Goal: Check status: Check status

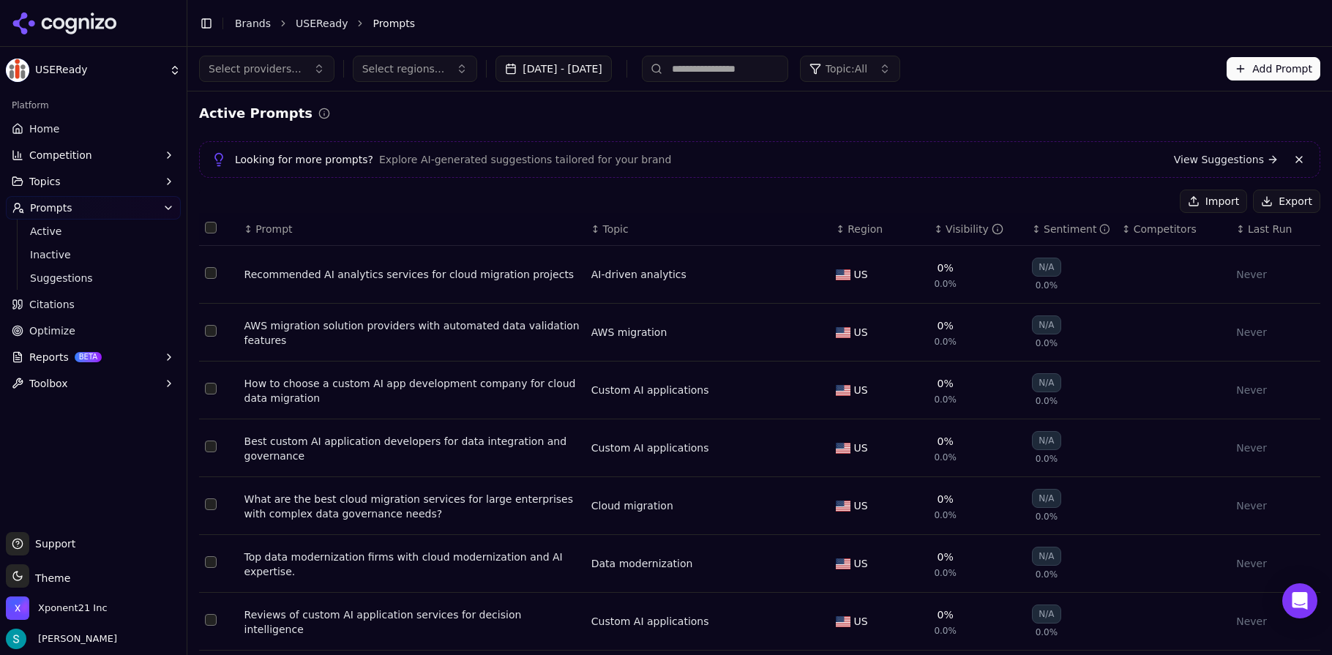
click at [105, 26] on icon at bounding box center [65, 23] width 106 height 22
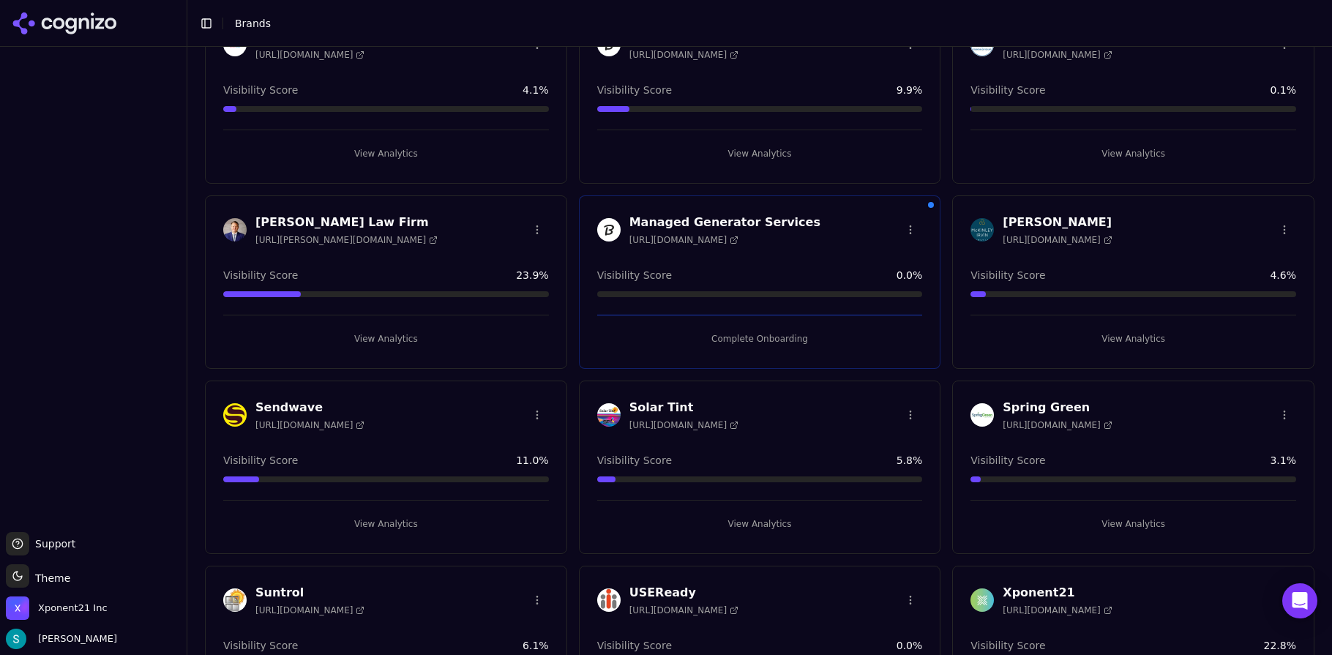
scroll to position [183, 0]
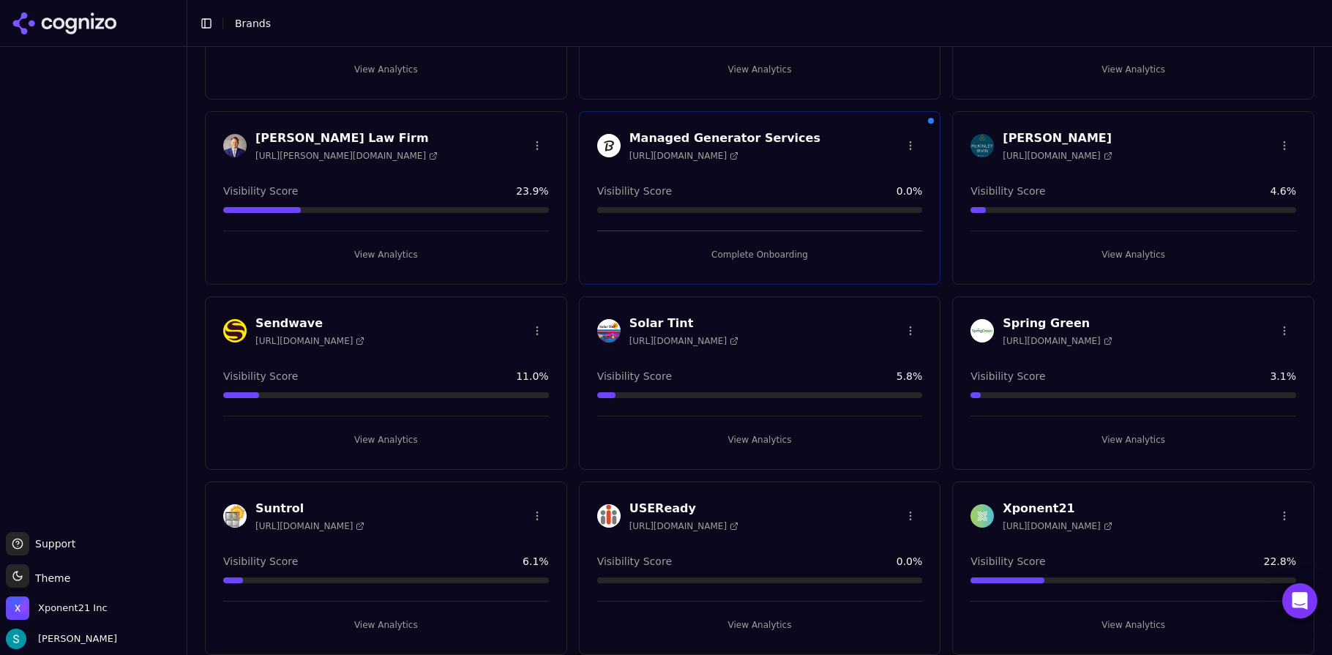
click at [634, 505] on h3 "USEReady" at bounding box center [683, 509] width 109 height 18
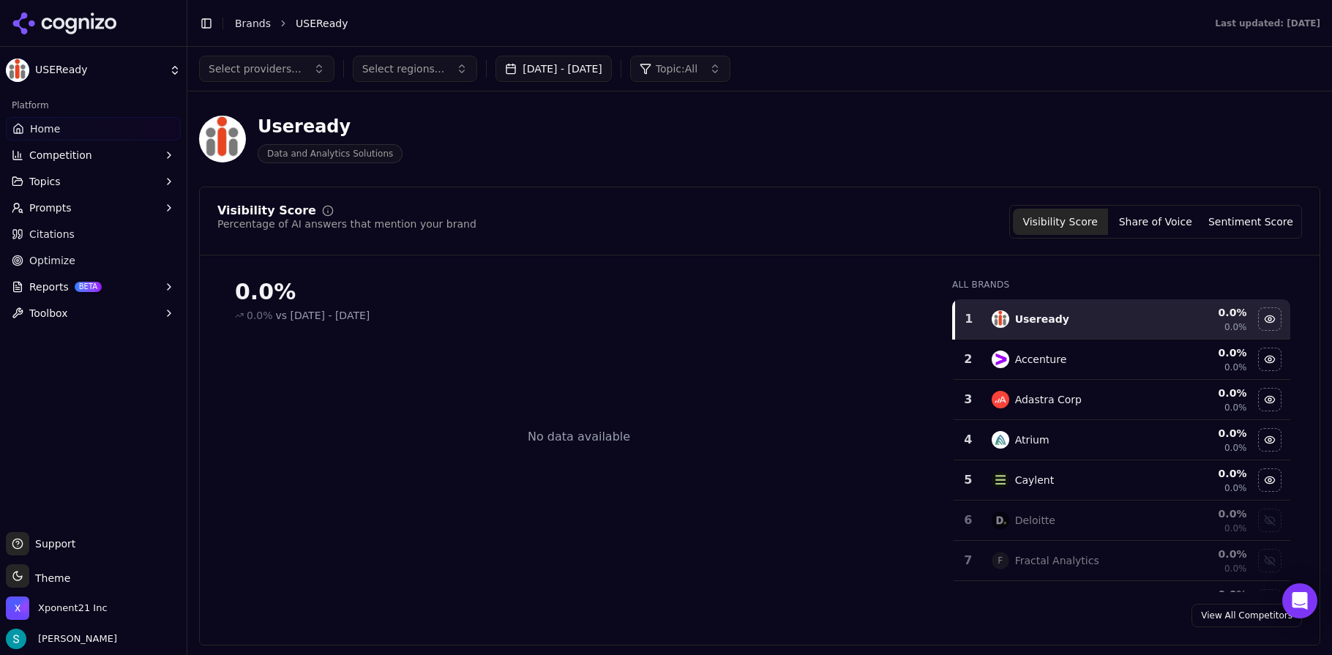
click at [97, 184] on button "Topics" at bounding box center [93, 181] width 175 height 23
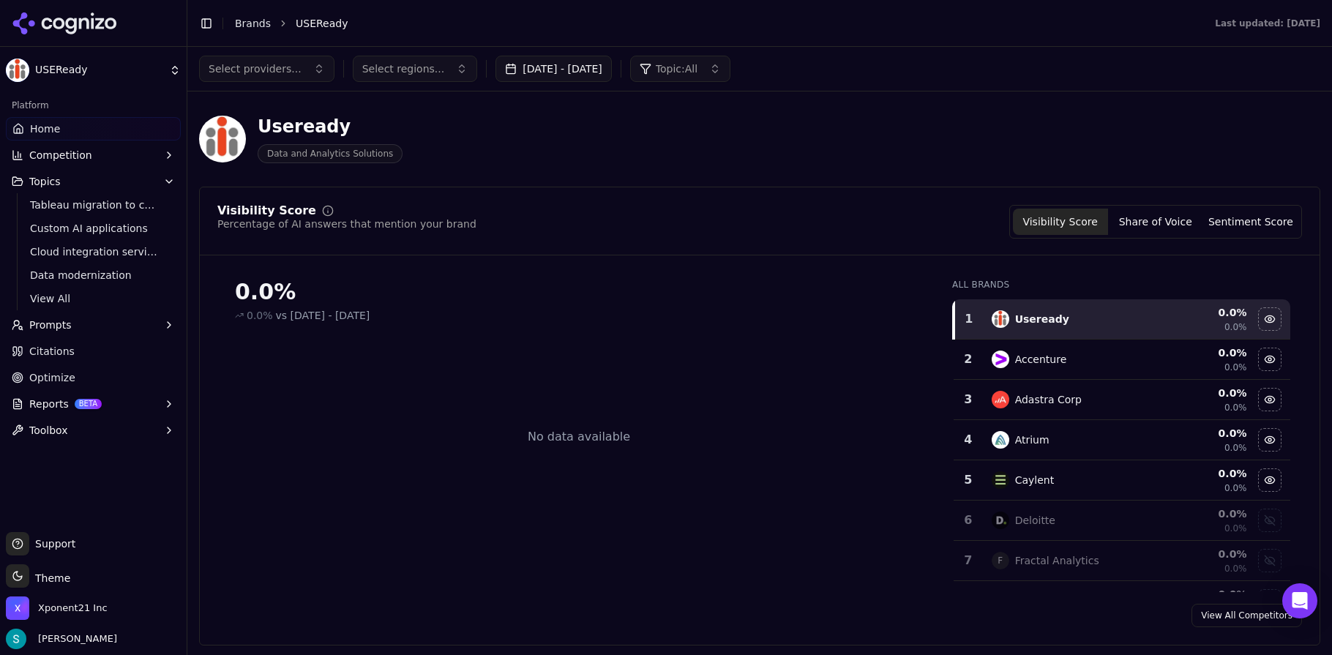
click at [69, 327] on button "Prompts" at bounding box center [93, 324] width 175 height 23
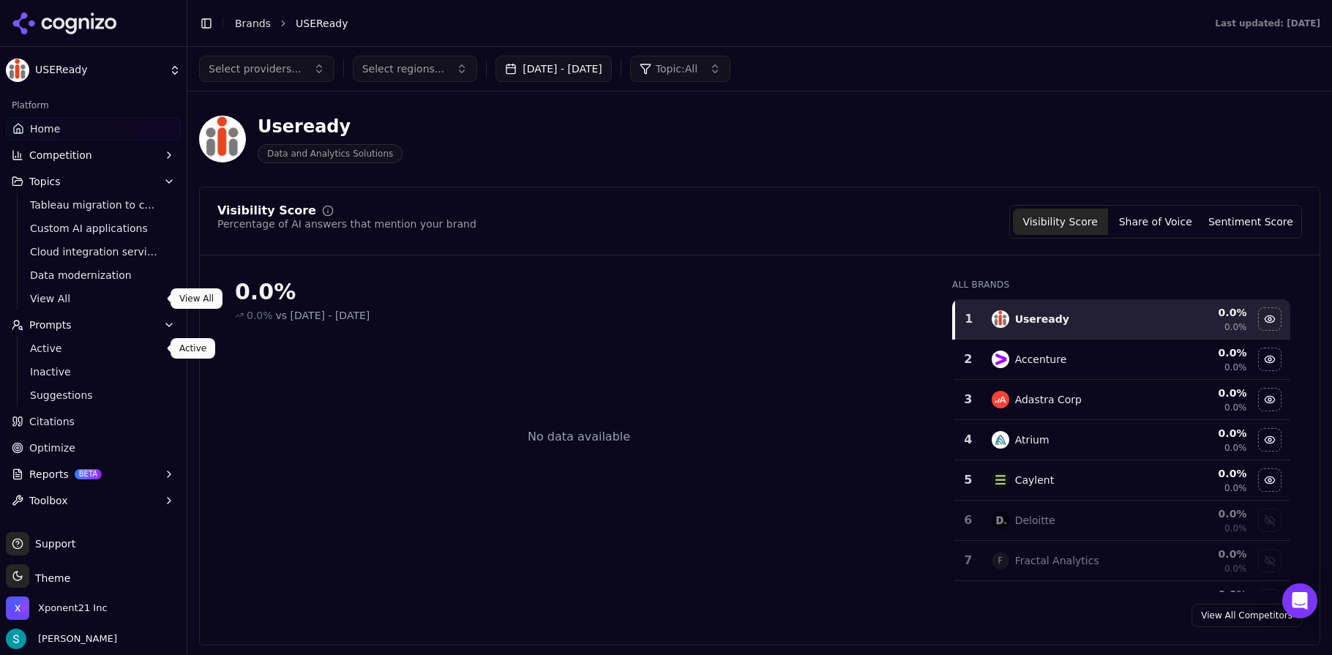
click at [57, 353] on span "Active" at bounding box center [93, 348] width 127 height 15
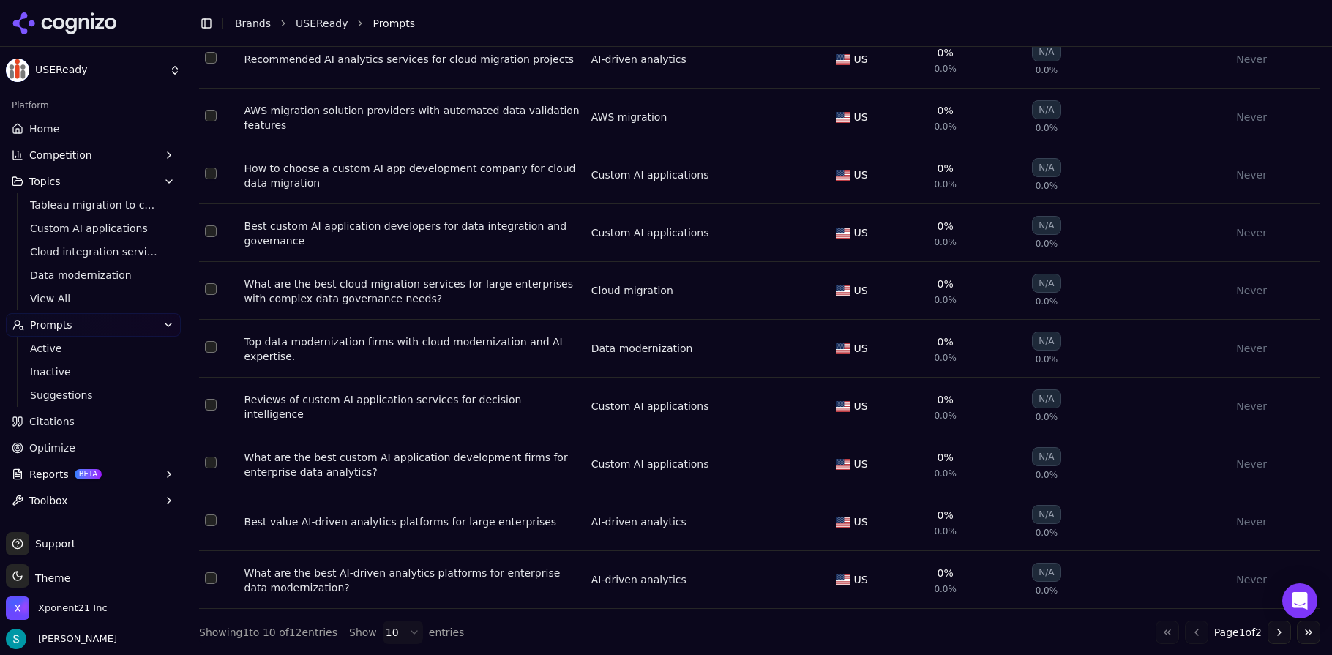
scroll to position [223, 0]
click at [487, 284] on div "What are the best cloud migration services for large enterprises with complex d…" at bounding box center [411, 290] width 335 height 29
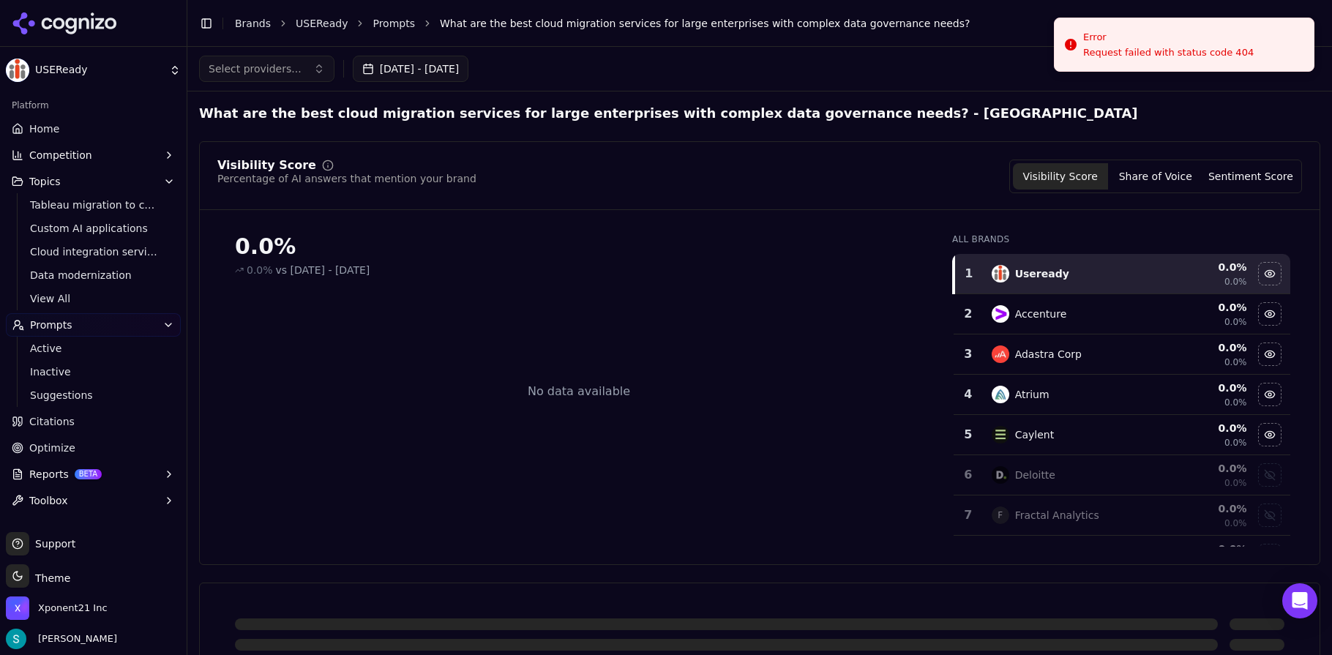
click at [584, 178] on div "Visibility Score Percentage of AI answers that mention your brand Visibility Sc…" at bounding box center [759, 177] width 1085 height 34
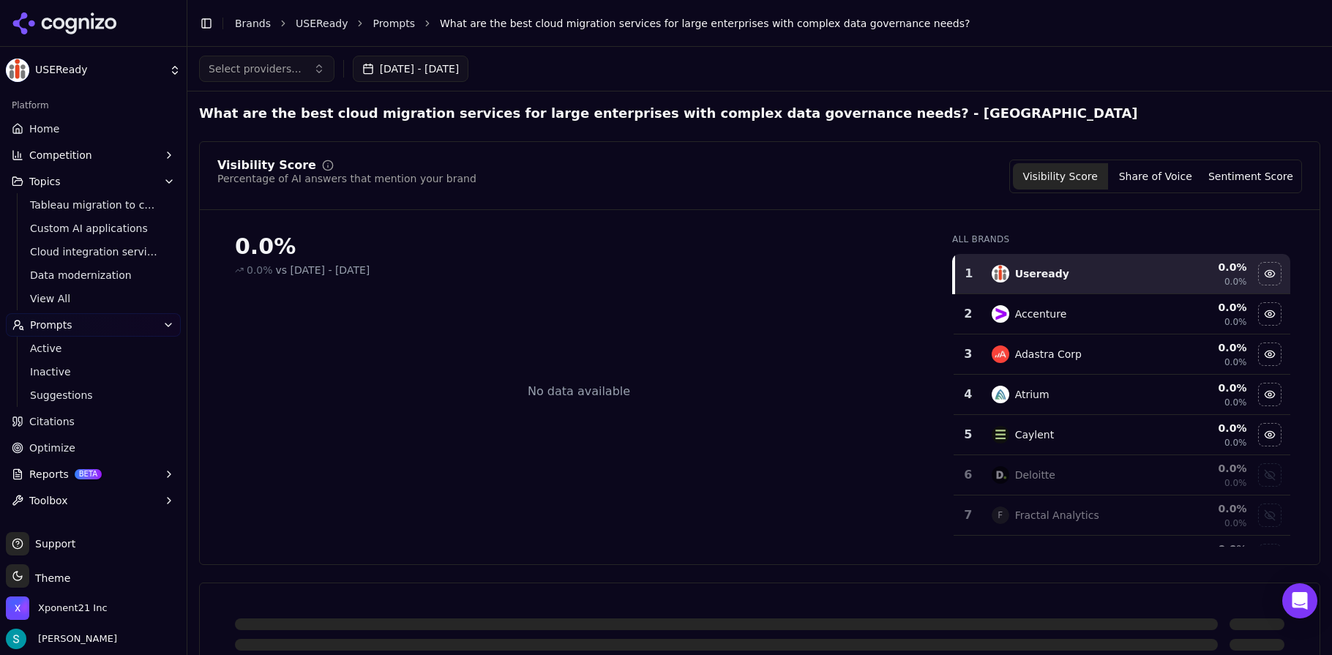
click at [387, 26] on link "Prompts" at bounding box center [393, 23] width 42 height 15
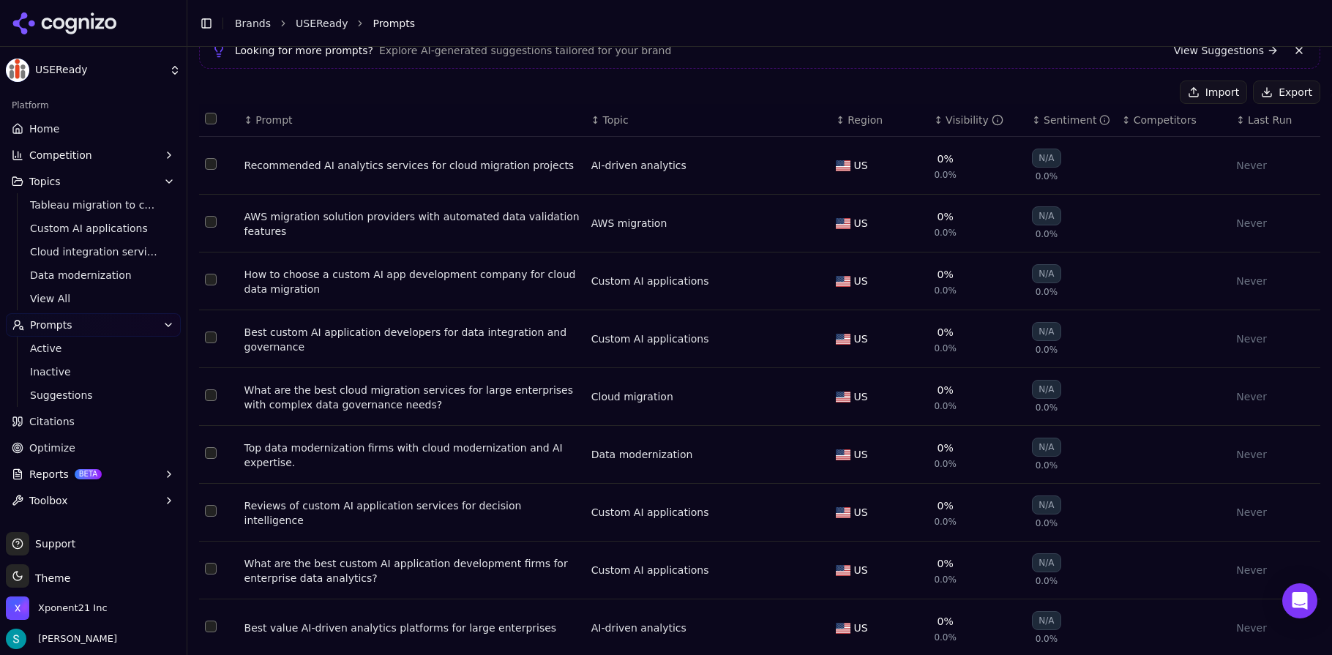
scroll to position [112, 0]
click at [808, 338] on button "Data table" at bounding box center [815, 336] width 18 height 18
click at [808, 336] on button "Data table" at bounding box center [815, 336] width 18 height 18
click at [524, 338] on div "Best custom AI application developers for data integration and governance" at bounding box center [411, 336] width 335 height 29
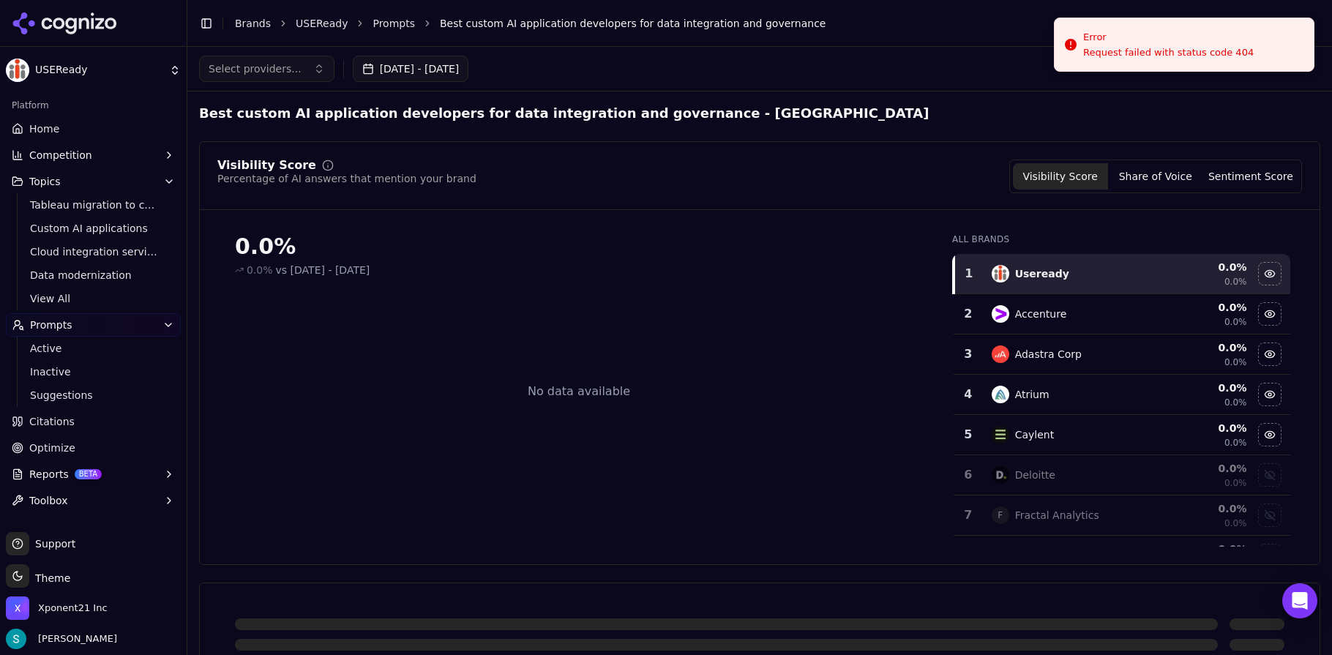
click at [1234, 127] on div "Best custom AI application developers for data integration and governance - [GE…" at bounding box center [759, 566] width 1121 height 927
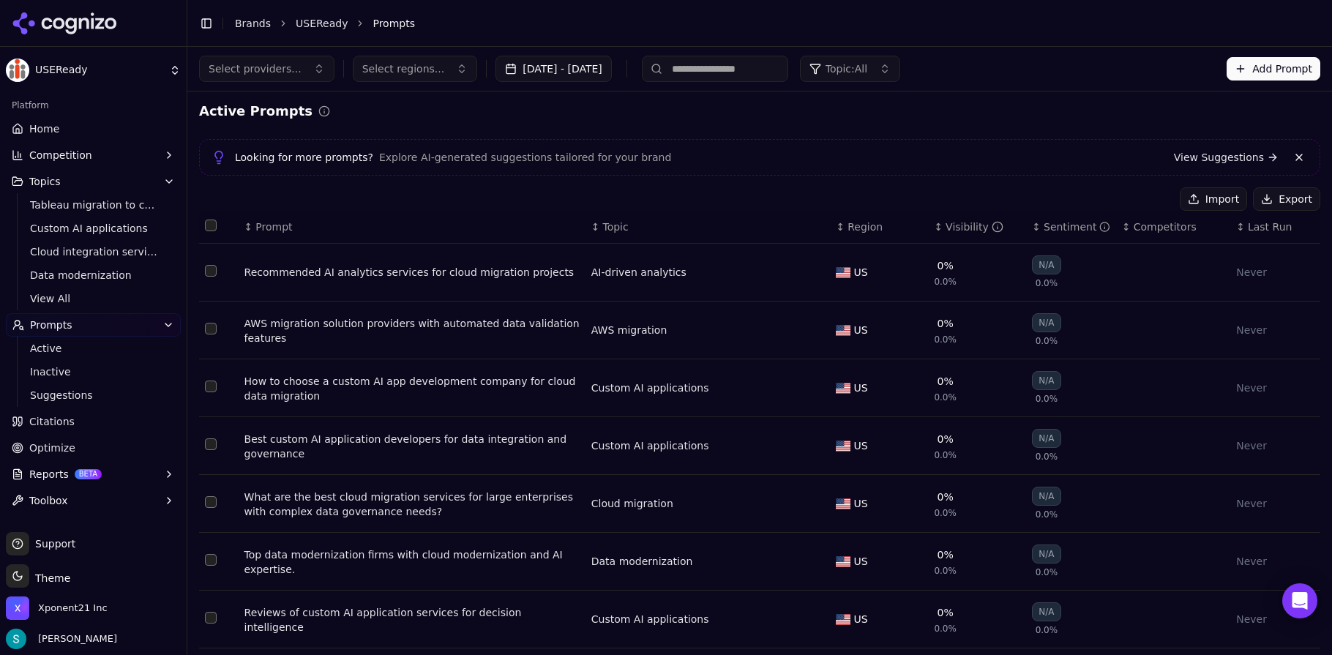
scroll to position [3, 0]
click at [788, 111] on div "Active Prompts" at bounding box center [759, 110] width 1121 height 20
